Goal: Task Accomplishment & Management: Use online tool/utility

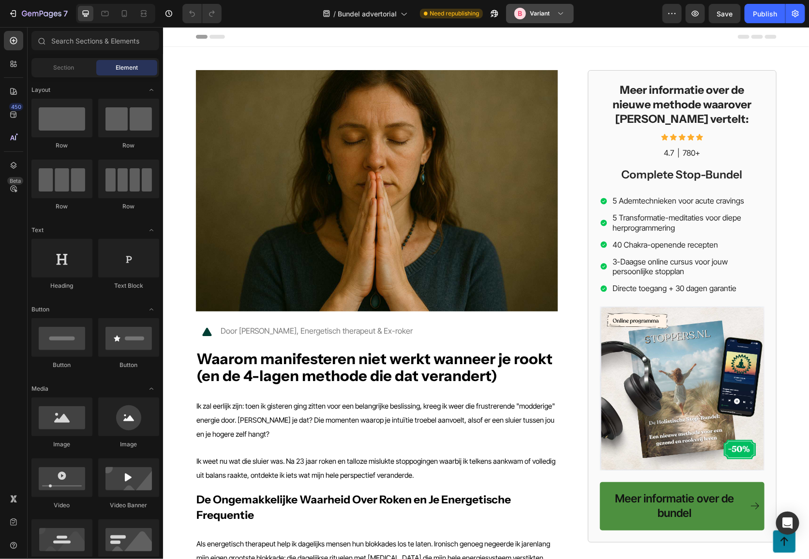
click at [554, 8] on div "B Variant" at bounding box center [534, 14] width 40 height 12
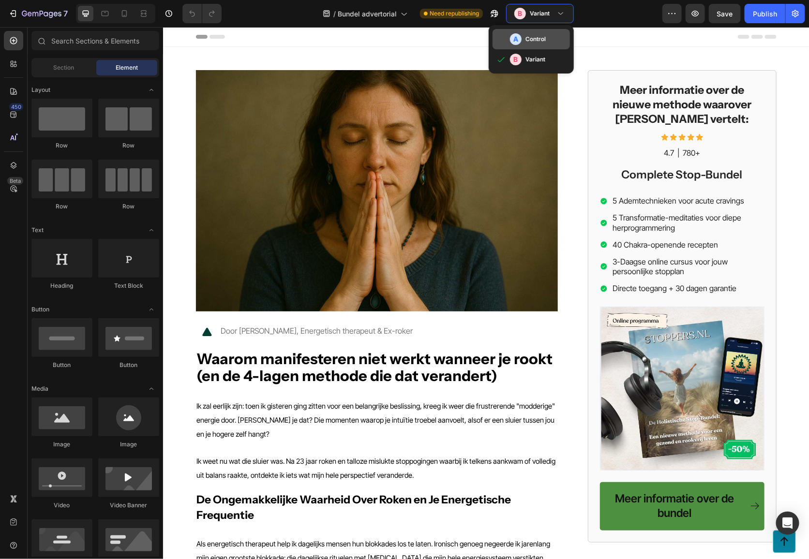
click at [548, 34] on div "A Control" at bounding box center [538, 39] width 56 height 12
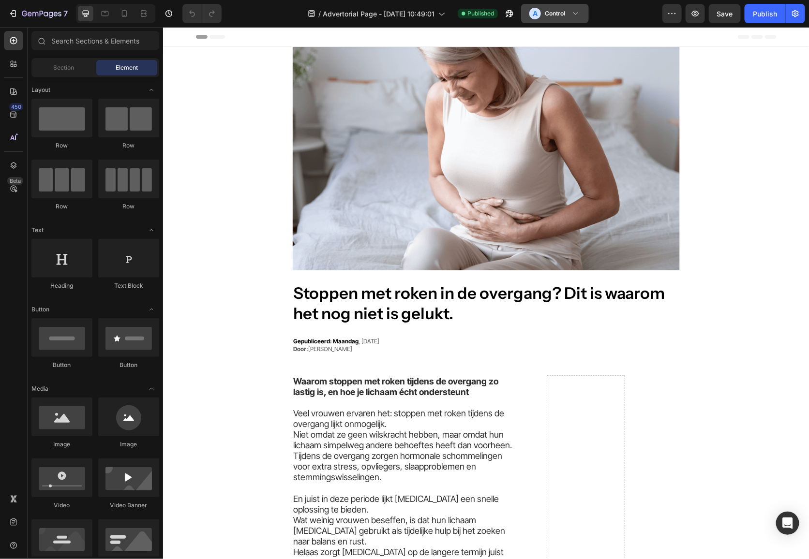
click at [575, 18] on icon at bounding box center [576, 14] width 10 height 10
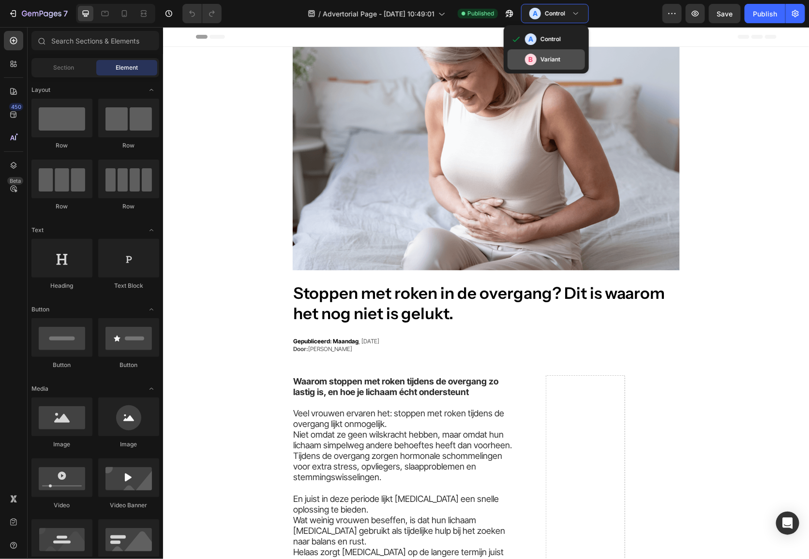
click at [556, 67] on div "B Variant" at bounding box center [545, 59] width 77 height 20
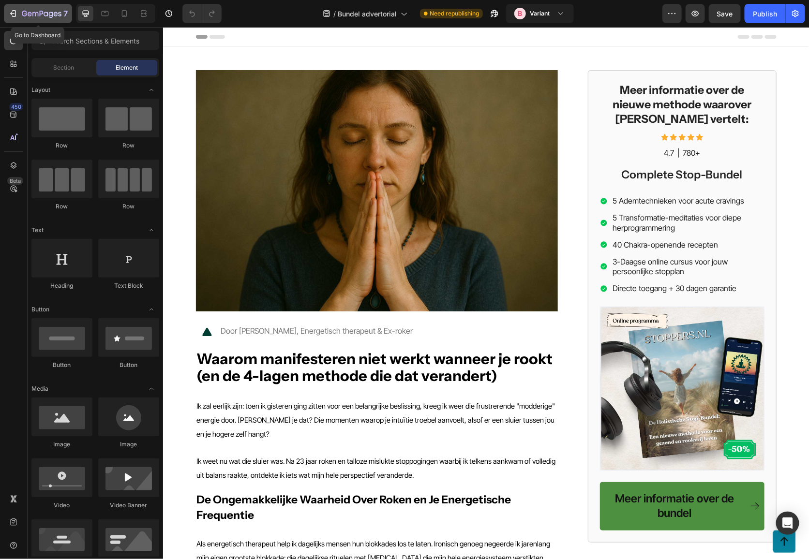
click at [35, 17] on icon "button" at bounding box center [42, 14] width 40 height 8
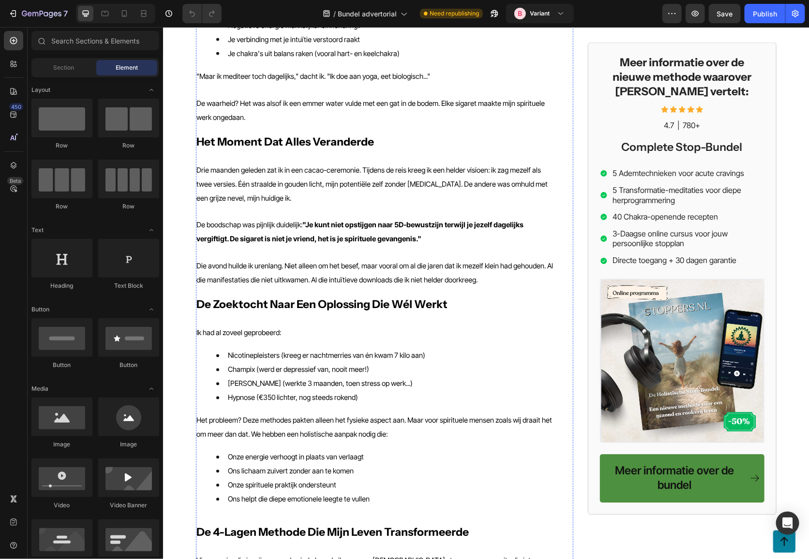
scroll to position [657, 0]
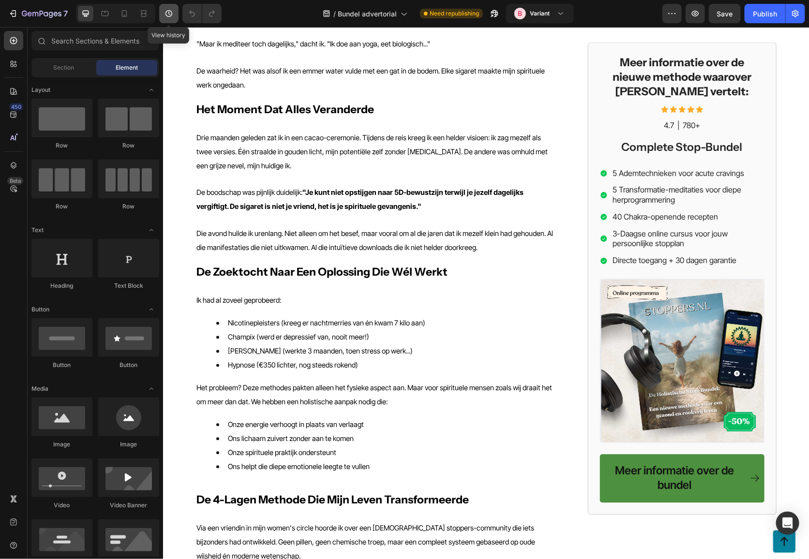
click at [170, 13] on icon "button" at bounding box center [169, 14] width 10 height 10
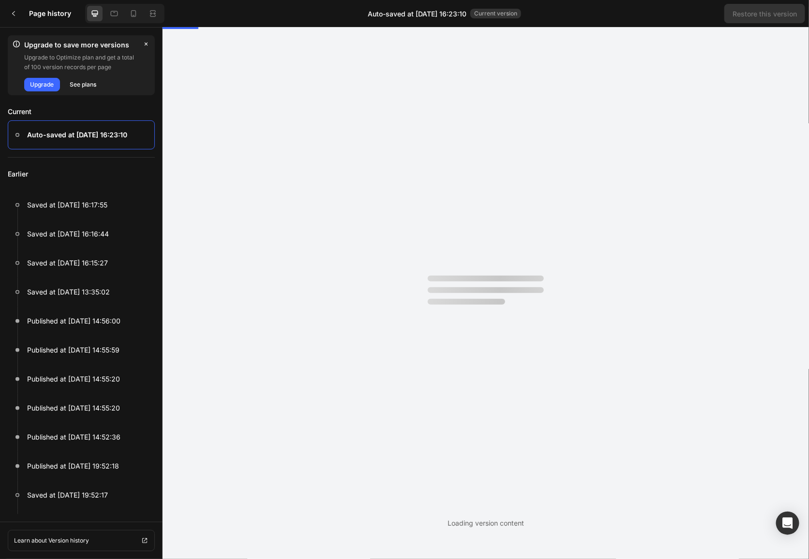
scroll to position [0, 0]
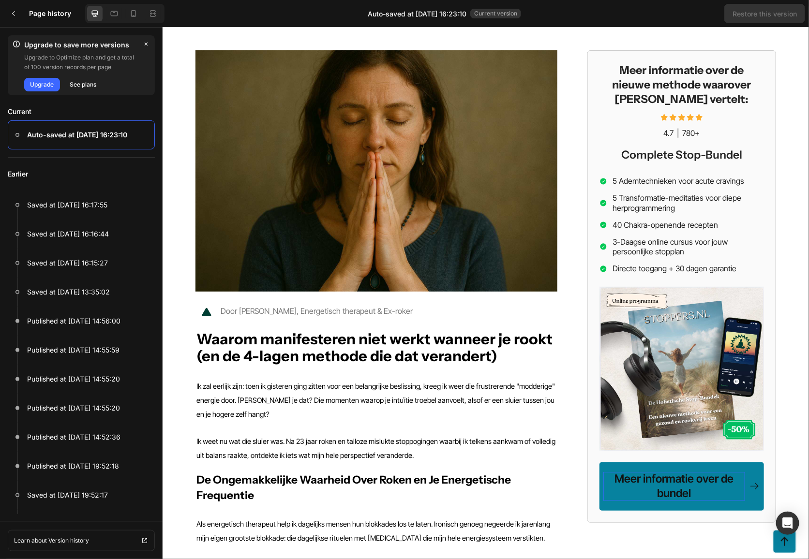
click at [649, 480] on p "Meer informatie over de bundel" at bounding box center [674, 486] width 142 height 29
click at [643, 493] on p "Meer informatie over de bundel" at bounding box center [674, 486] width 142 height 29
